Goal: Transaction & Acquisition: Purchase product/service

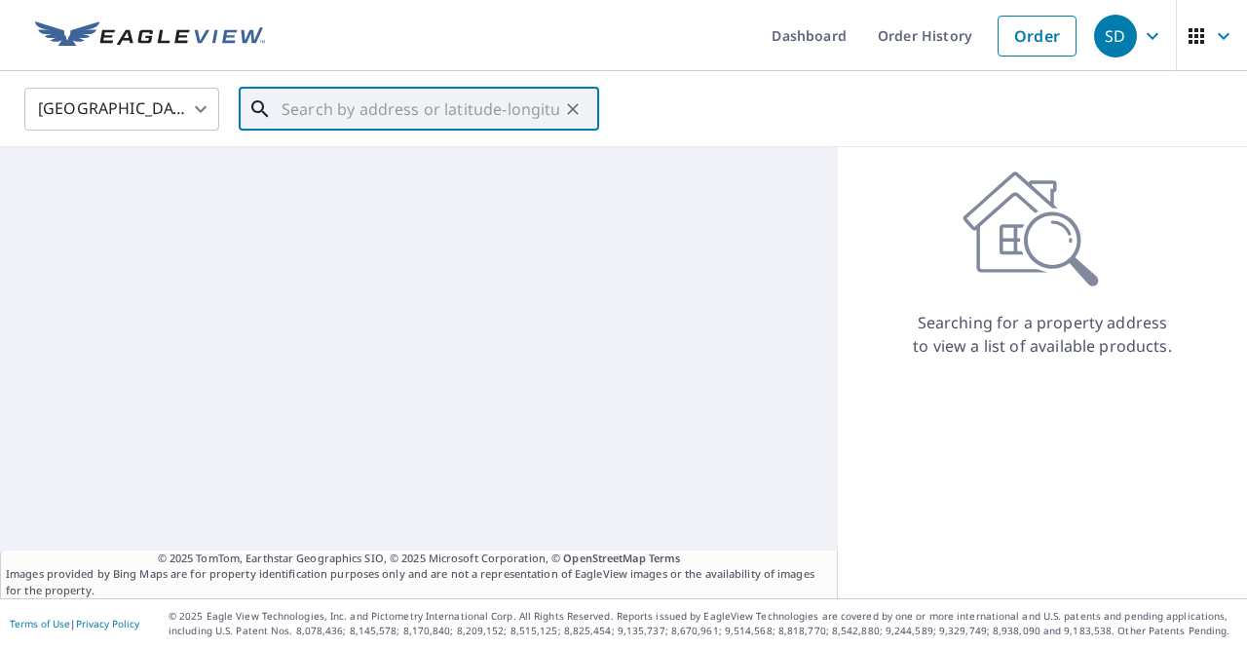
click at [321, 106] on input "text" at bounding box center [421, 109] width 278 height 55
click at [131, 106] on body "SD SD Dashboard Order History Order SD [GEOGRAPHIC_DATA] [GEOGRAPHIC_DATA] ​ ​ …" at bounding box center [623, 324] width 1247 height 648
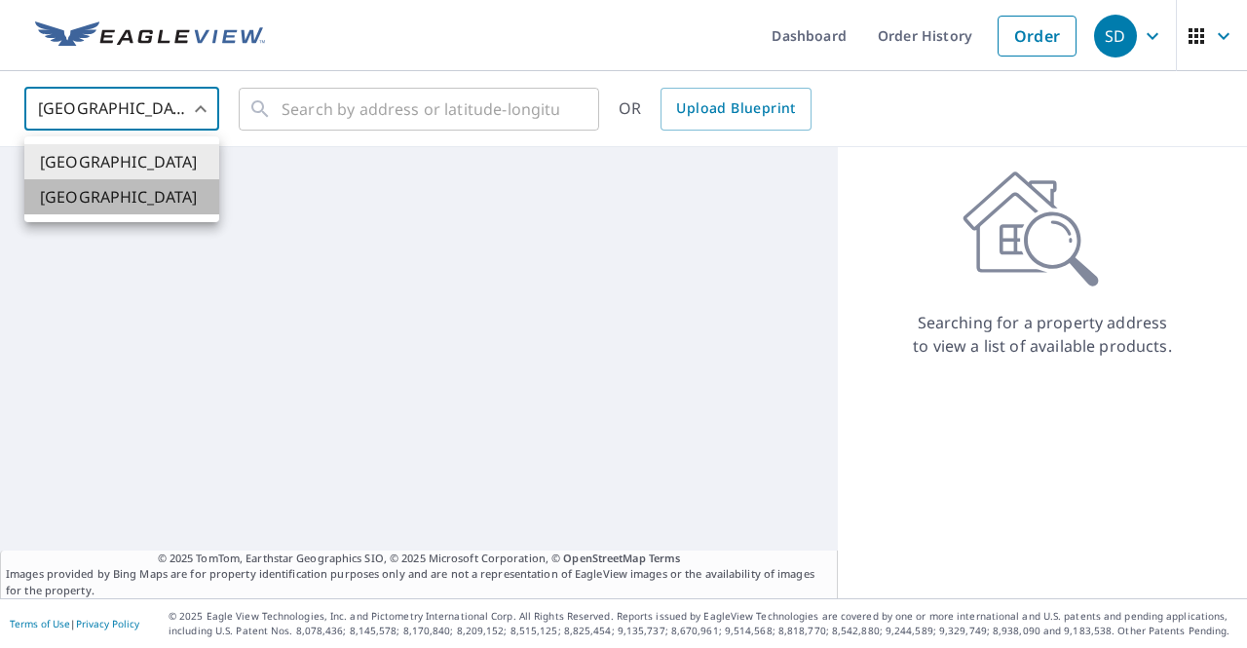
click at [89, 197] on li "[GEOGRAPHIC_DATA]" at bounding box center [121, 196] width 195 height 35
type input "CA"
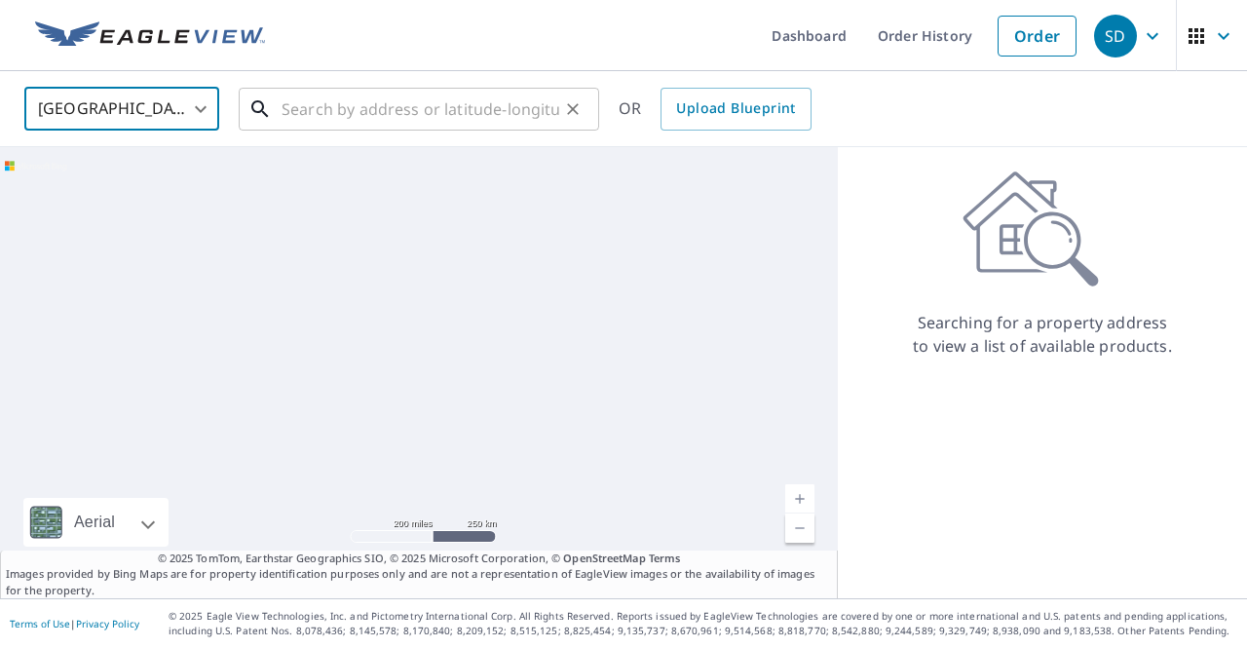
click at [361, 109] on input "text" at bounding box center [421, 109] width 278 height 55
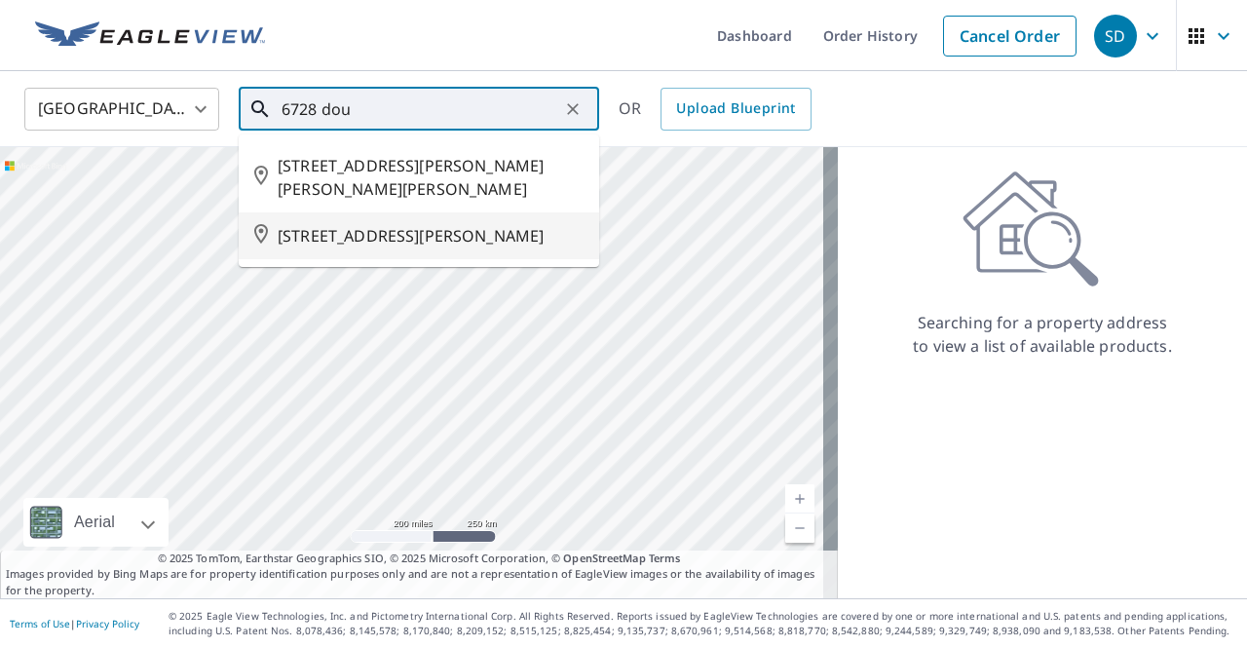
click at [386, 237] on span "[STREET_ADDRESS][PERSON_NAME]" at bounding box center [431, 235] width 306 height 23
type input "[STREET_ADDRESS][PERSON_NAME]"
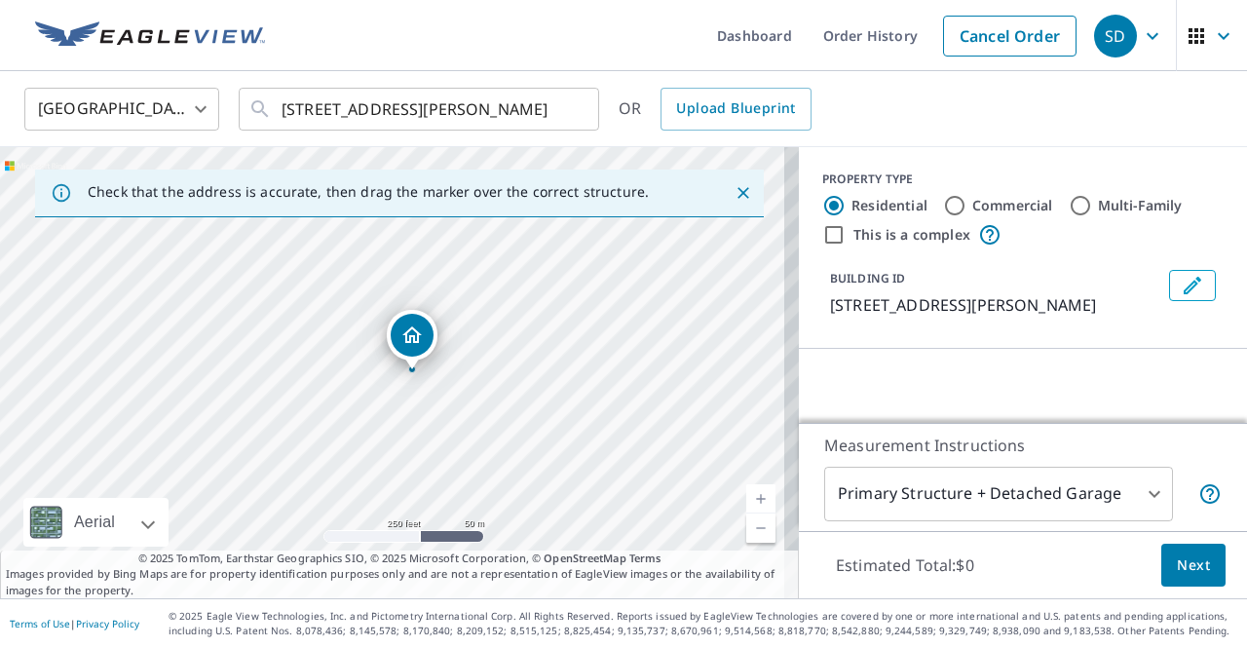
click at [746, 492] on link "Current Level 17, Zoom In" at bounding box center [760, 498] width 29 height 29
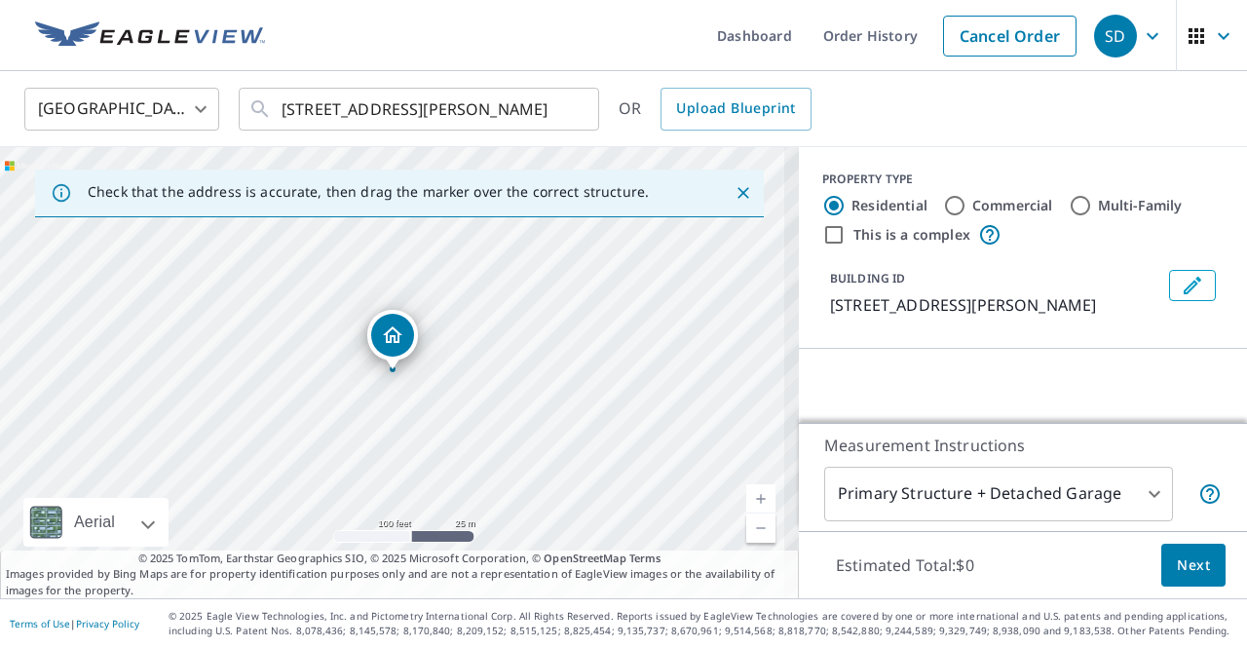
click at [746, 493] on link "Current Level 18, Zoom In" at bounding box center [760, 498] width 29 height 29
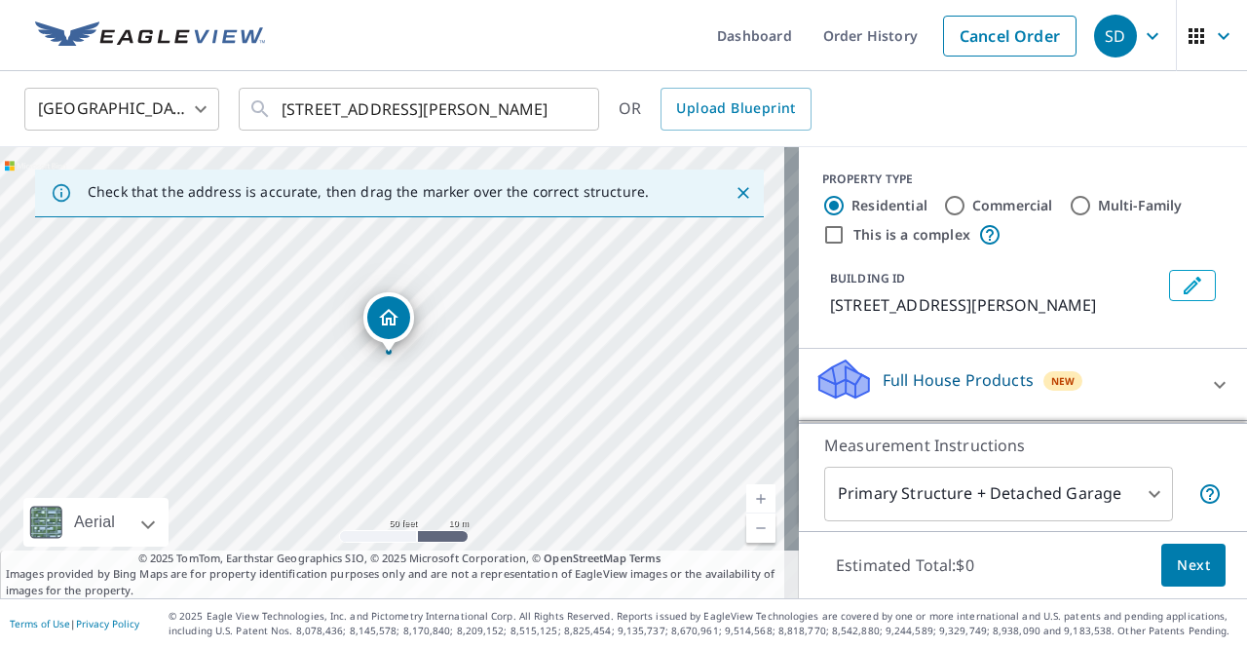
drag, startPoint x: 547, startPoint y: 445, endPoint x: 532, endPoint y: 406, distance: 41.6
click at [532, 406] on div "[STREET_ADDRESS][PERSON_NAME]" at bounding box center [399, 372] width 799 height 451
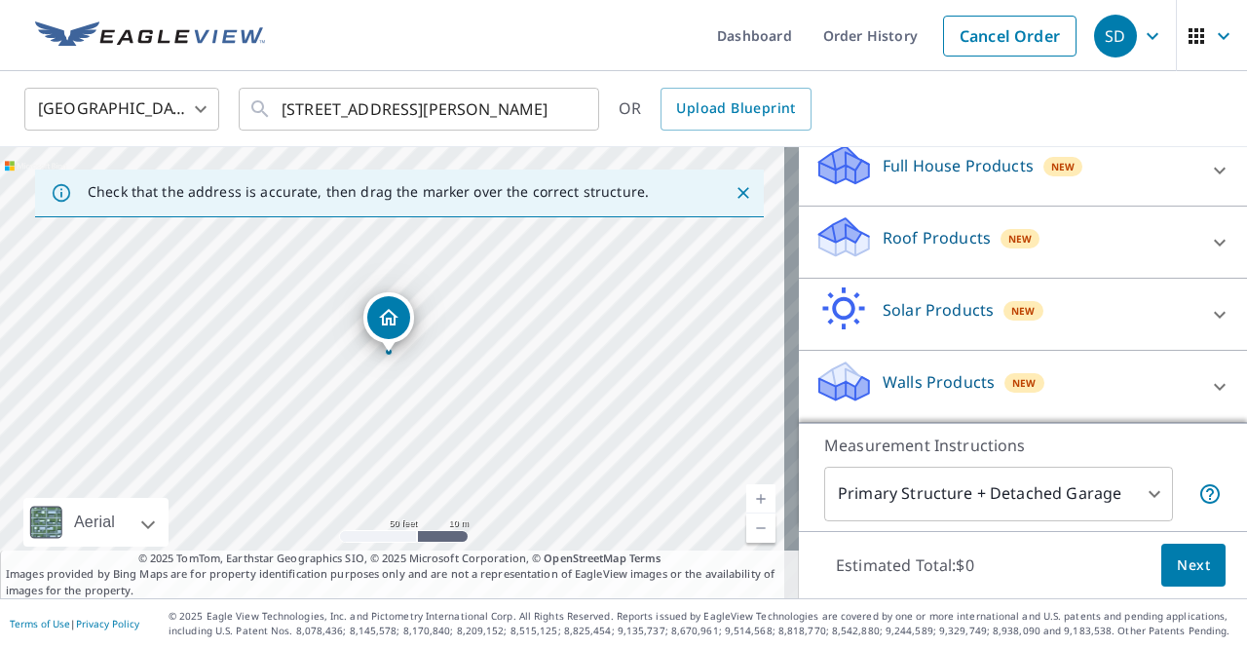
scroll to position [232, 0]
click at [1072, 240] on div "Roof Products New" at bounding box center [1006, 242] width 382 height 56
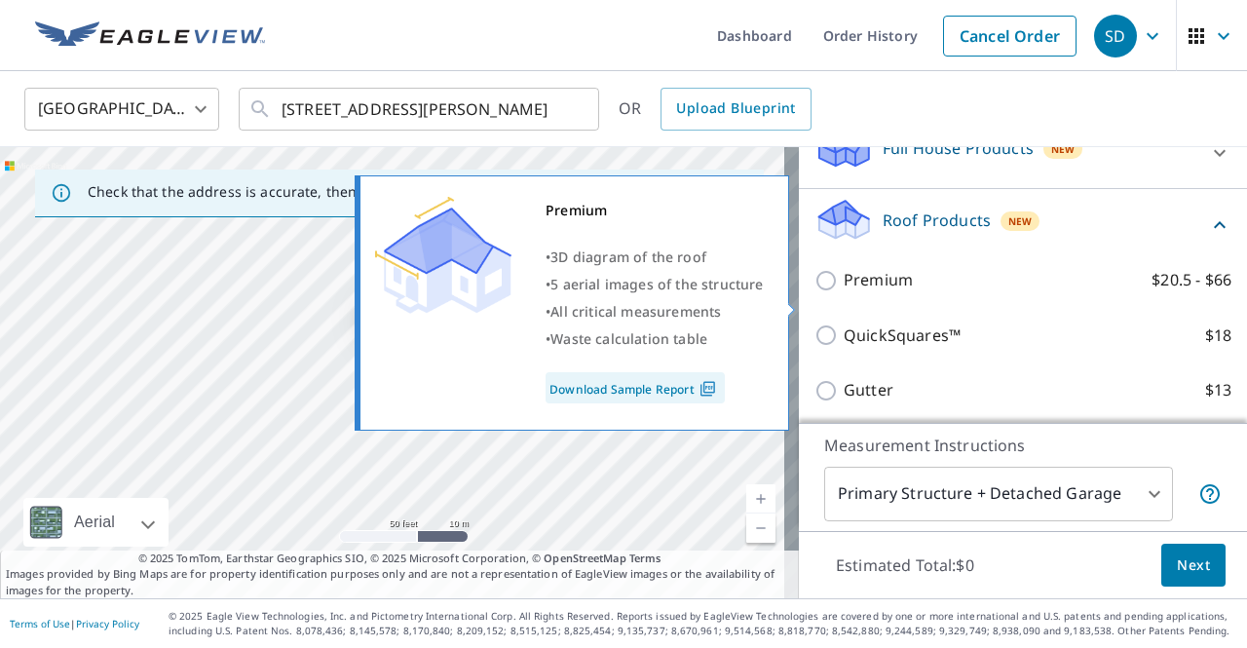
click at [851, 292] on p "Premium" at bounding box center [878, 280] width 69 height 24
click at [844, 292] on input "Premium $20.5 - $66" at bounding box center [829, 280] width 29 height 23
checkbox input "true"
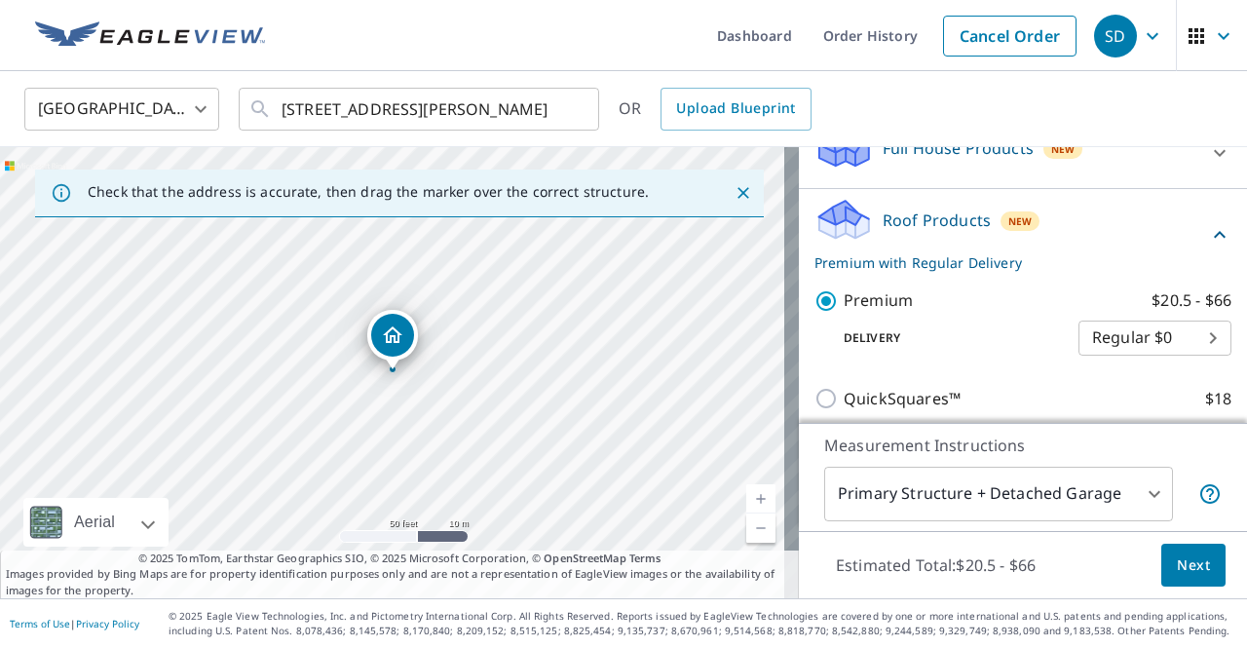
scroll to position [341, 0]
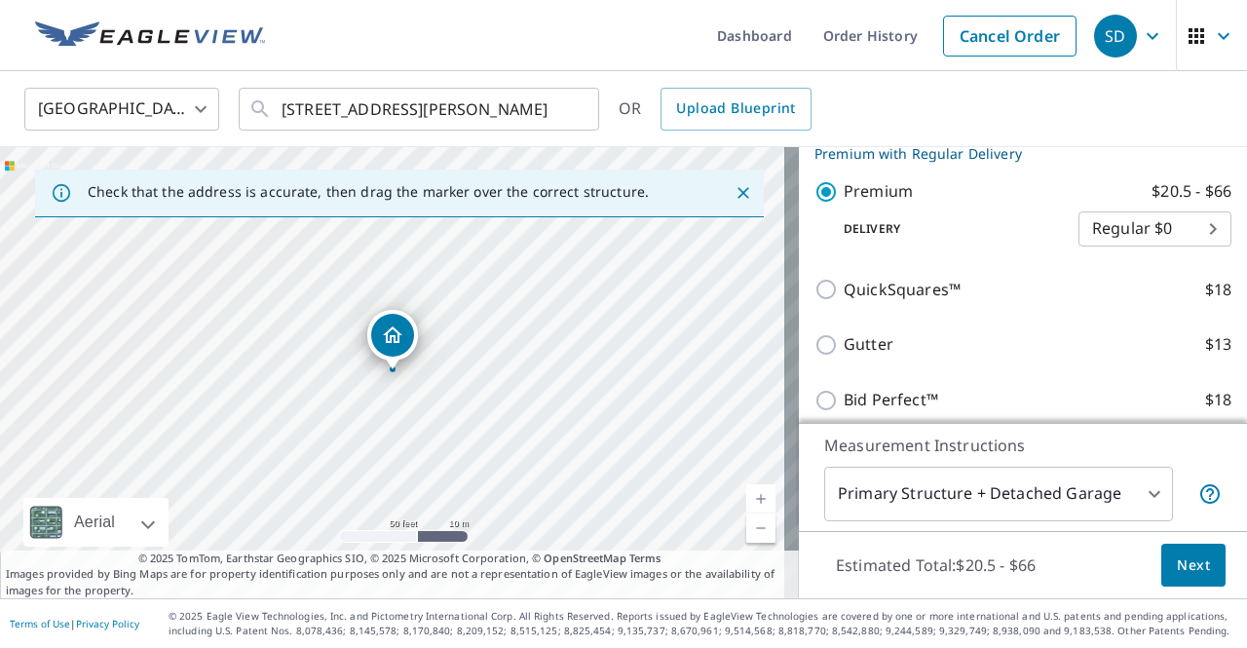
click at [1116, 262] on body "SD SD Dashboard Order History Cancel Order SD Canada [GEOGRAPHIC_DATA] ​ [STREE…" at bounding box center [623, 324] width 1247 height 648
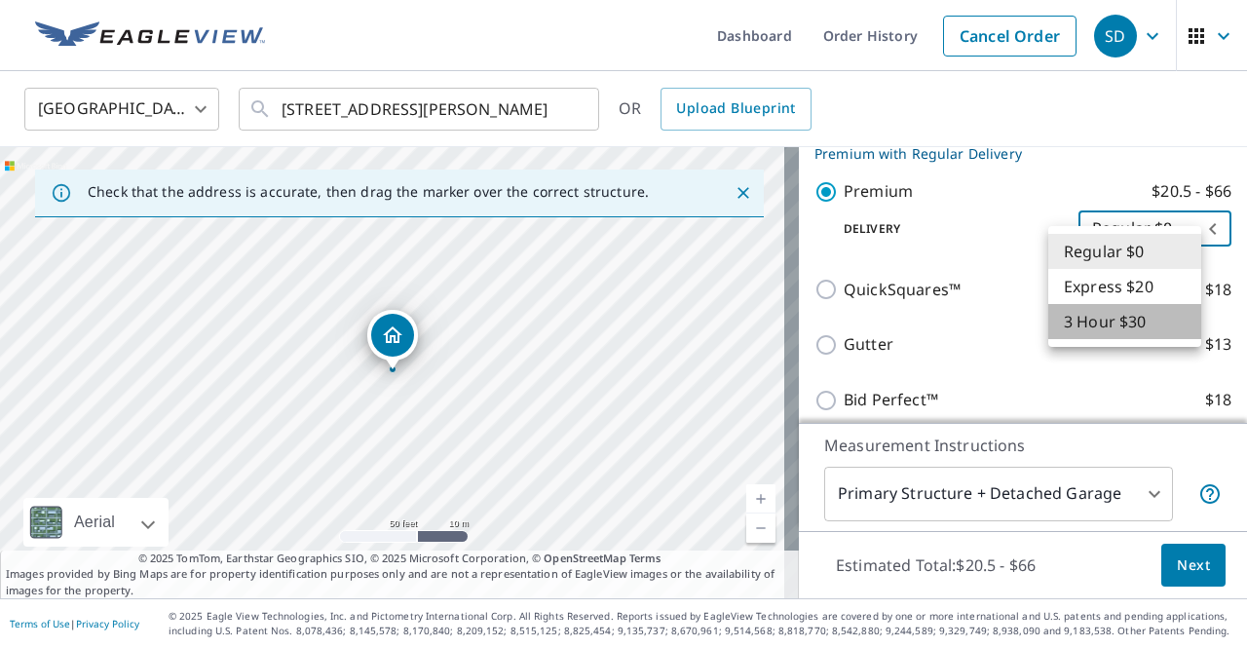
click at [1118, 319] on li "3 Hour $30" at bounding box center [1125, 321] width 153 height 35
type input "7"
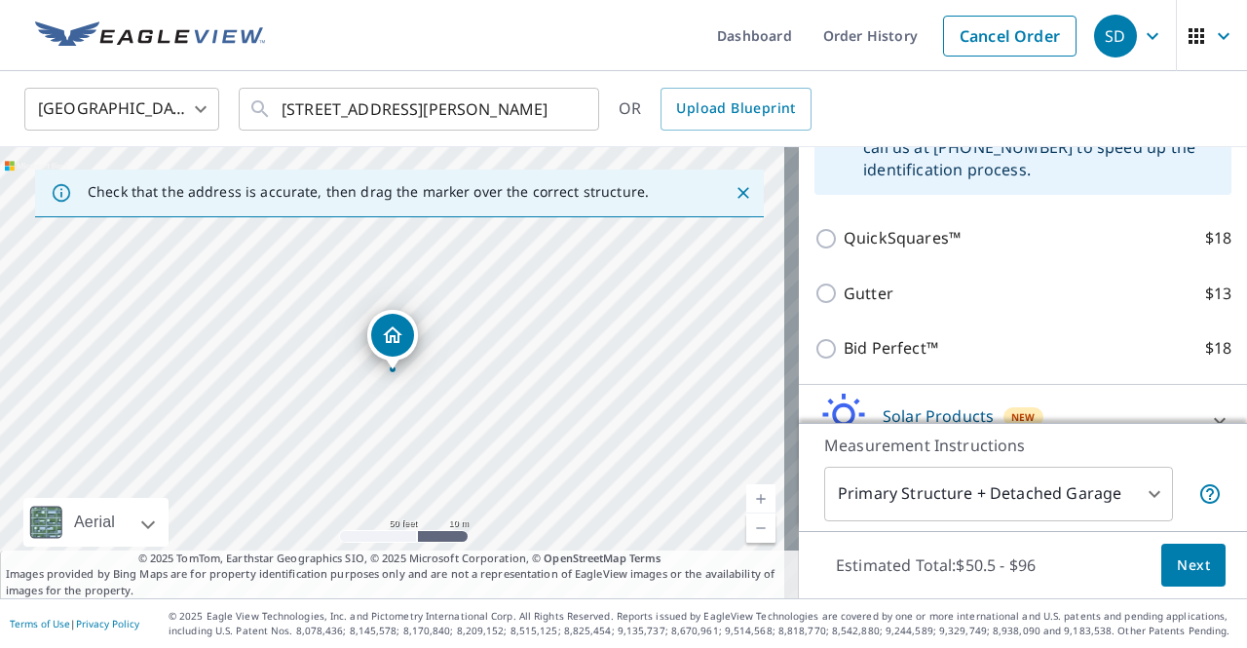
scroll to position [690, 0]
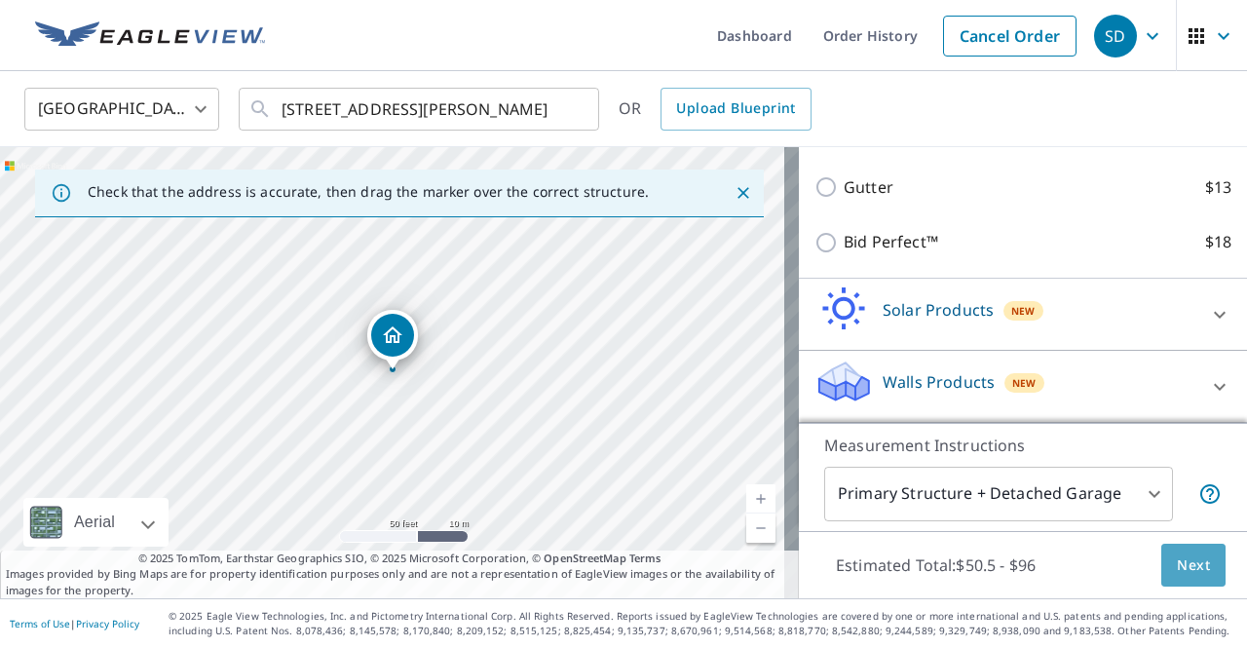
click at [1189, 573] on span "Next" at bounding box center [1193, 566] width 33 height 24
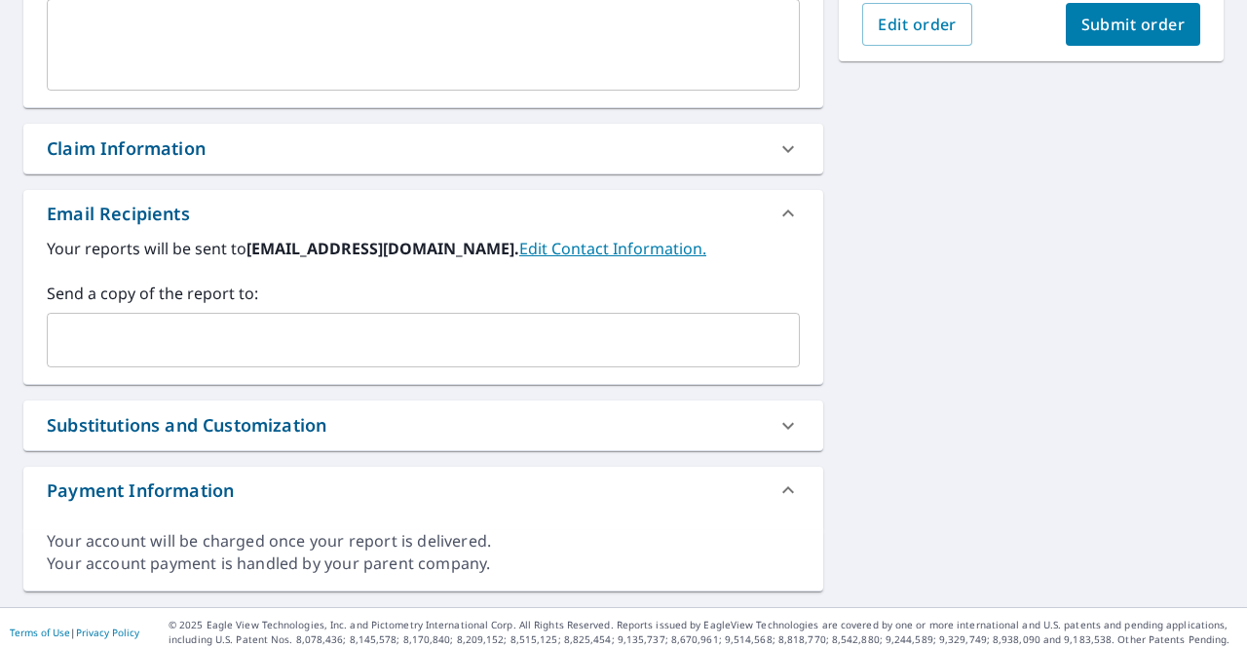
scroll to position [590, 0]
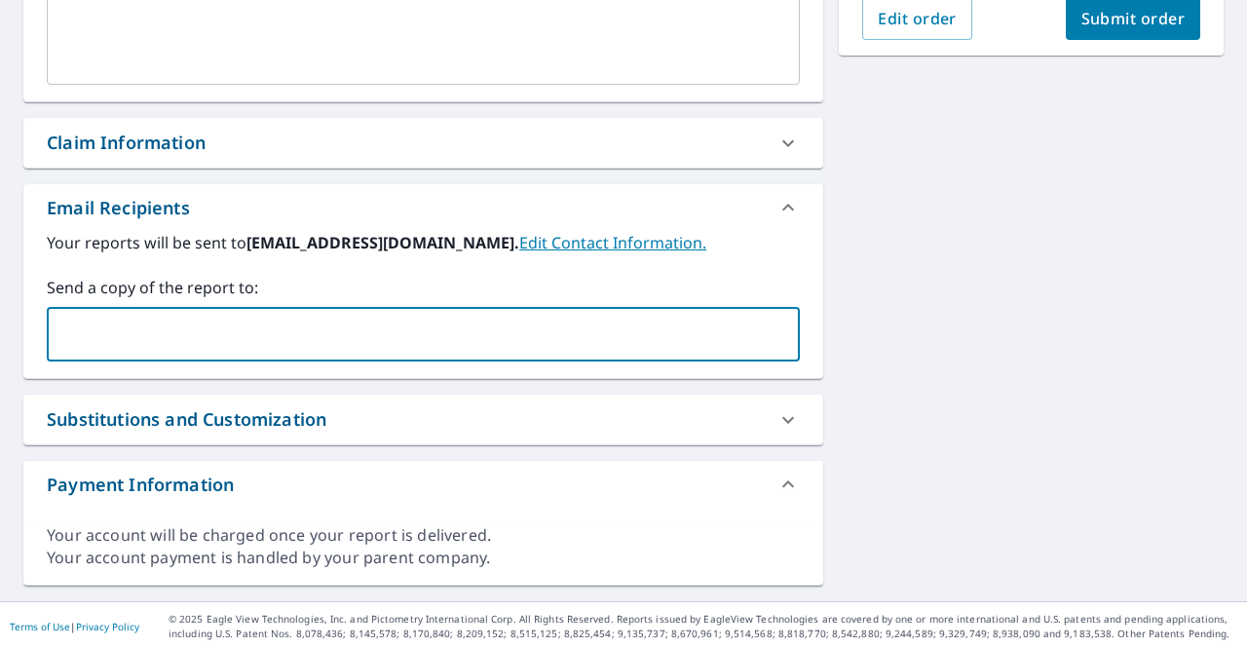
click at [260, 341] on input "text" at bounding box center [409, 334] width 707 height 37
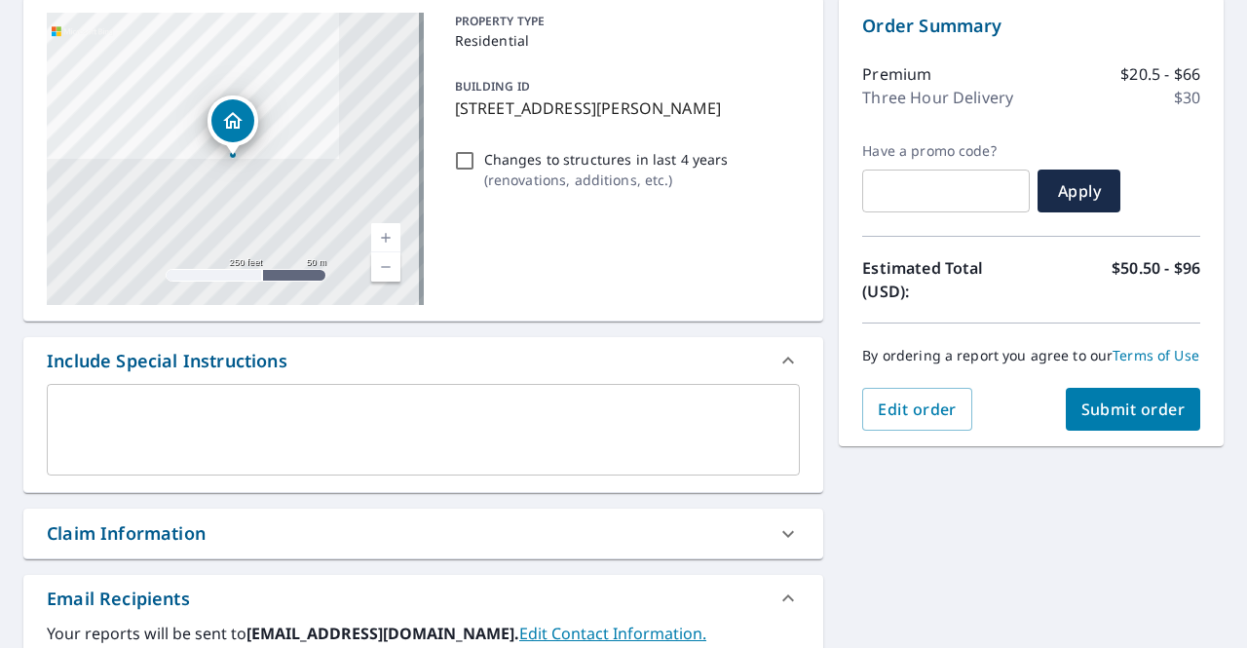
scroll to position [113, 0]
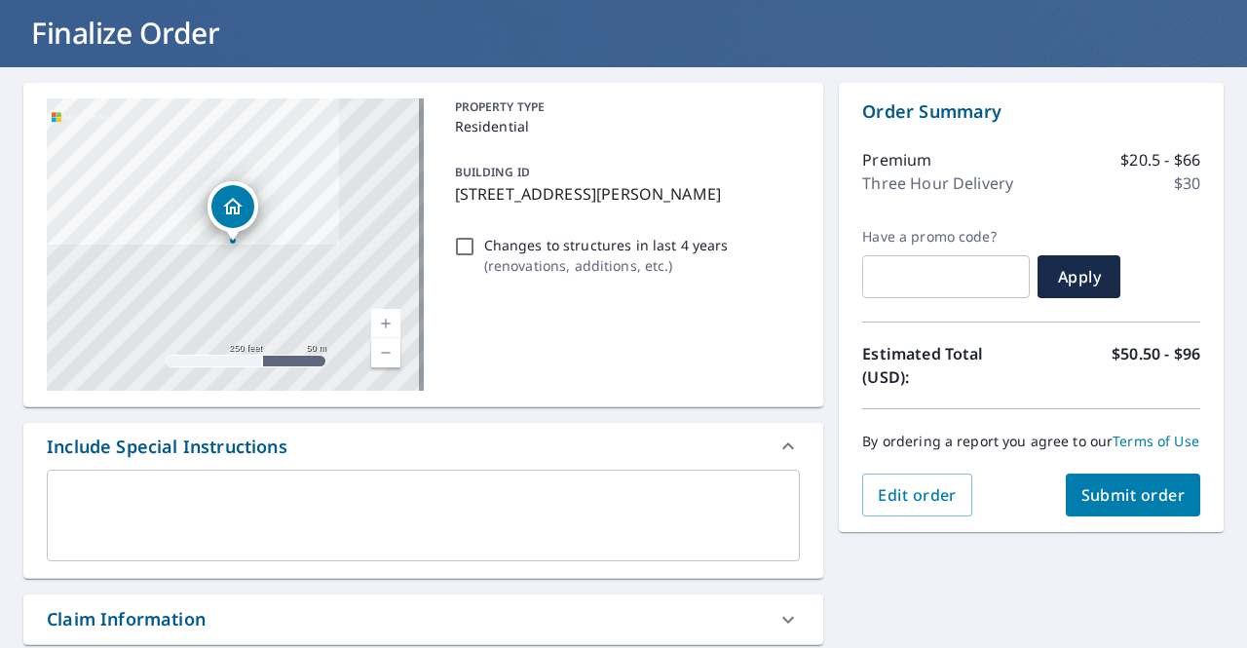
type input "[EMAIL_ADDRESS][PERSON_NAME][DOMAIN_NAME]"
click at [1117, 506] on span "Submit order" at bounding box center [1134, 494] width 104 height 21
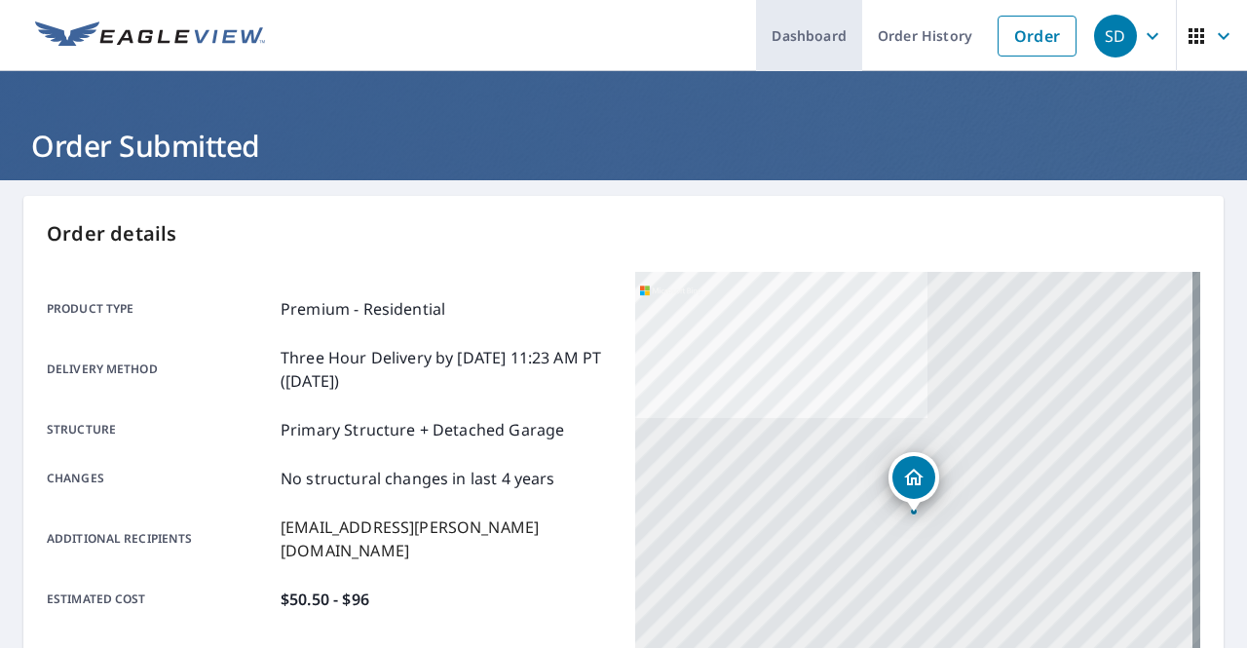
click at [815, 44] on link "Dashboard" at bounding box center [809, 35] width 106 height 71
